Goal: Transaction & Acquisition: Book appointment/travel/reservation

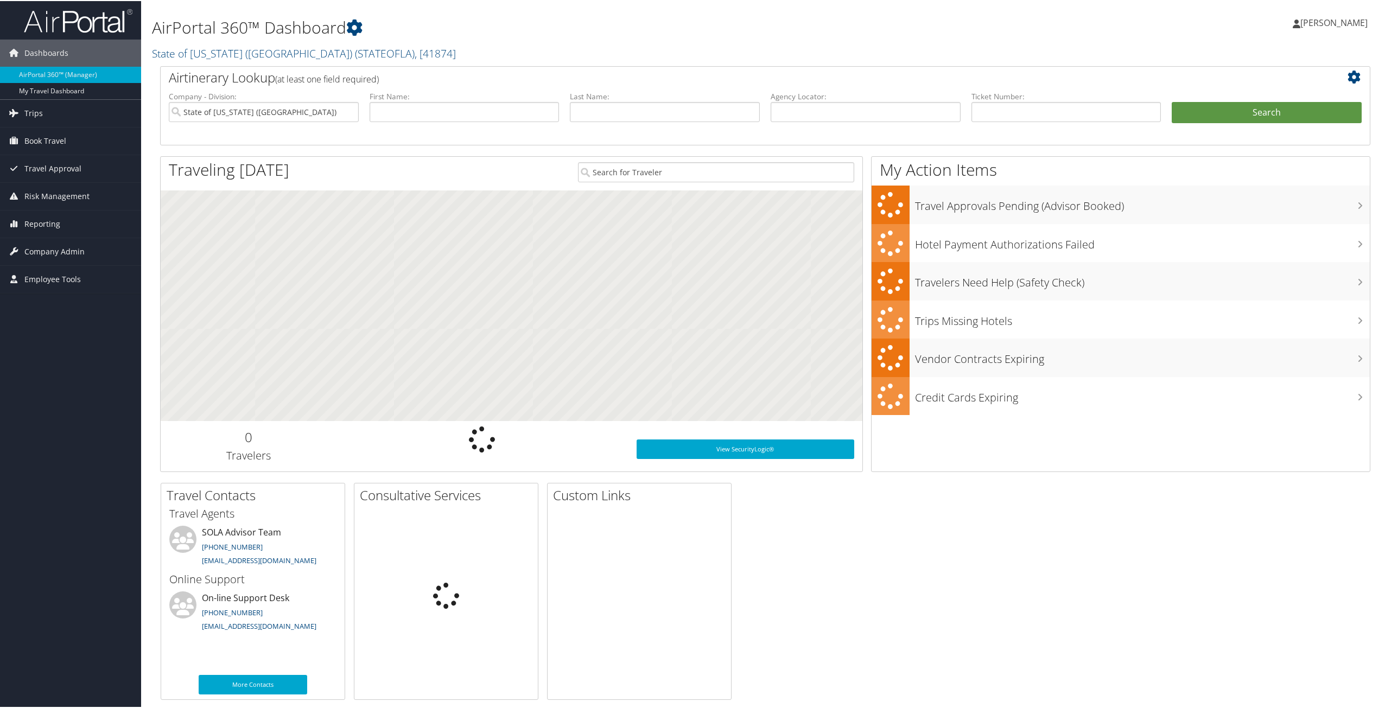
click at [43, 144] on span "Book Travel" at bounding box center [45, 139] width 42 height 27
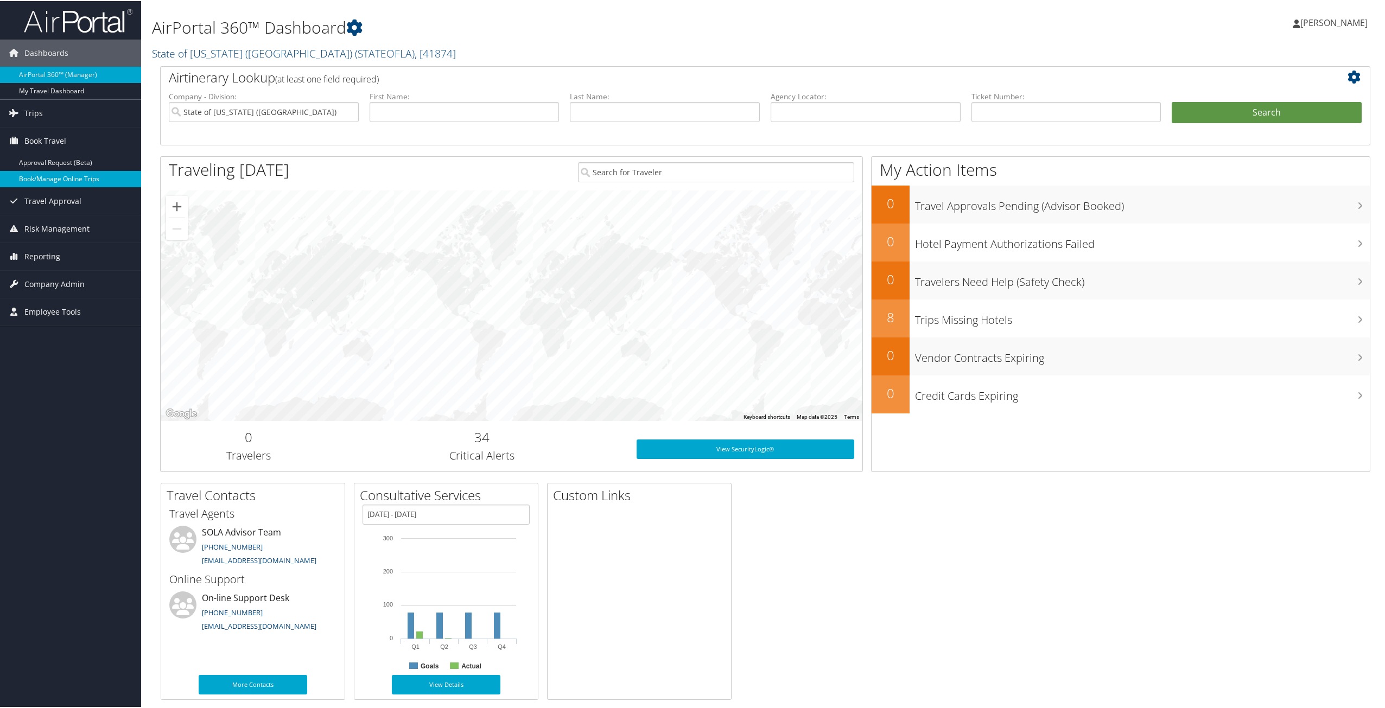
click at [44, 180] on link "Book/Manage Online Trips" at bounding box center [70, 178] width 141 height 16
